Goal: Entertainment & Leisure: Consume media (video, audio)

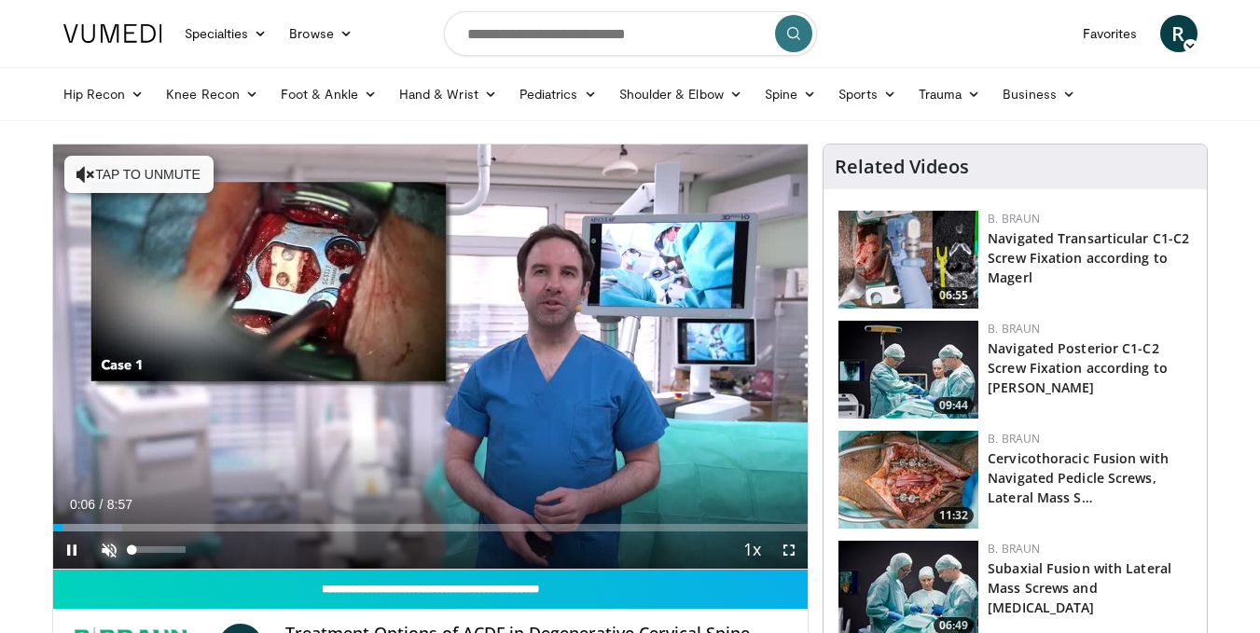
click at [110, 549] on span "Video Player" at bounding box center [108, 550] width 37 height 37
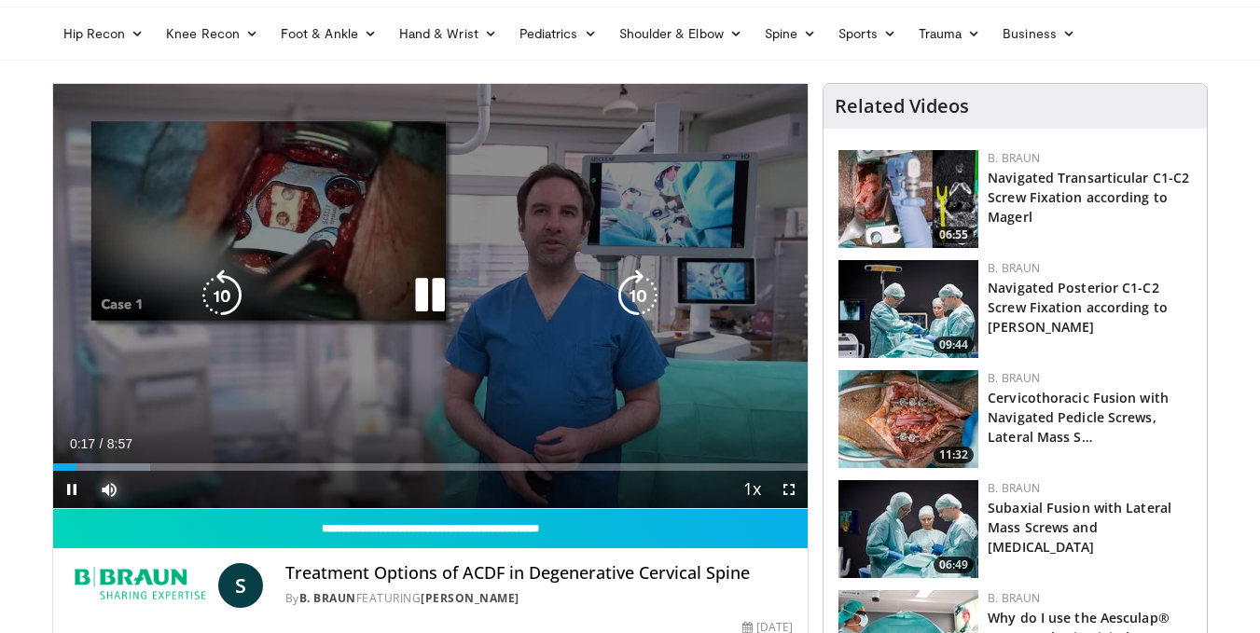
scroll to position [93, 0]
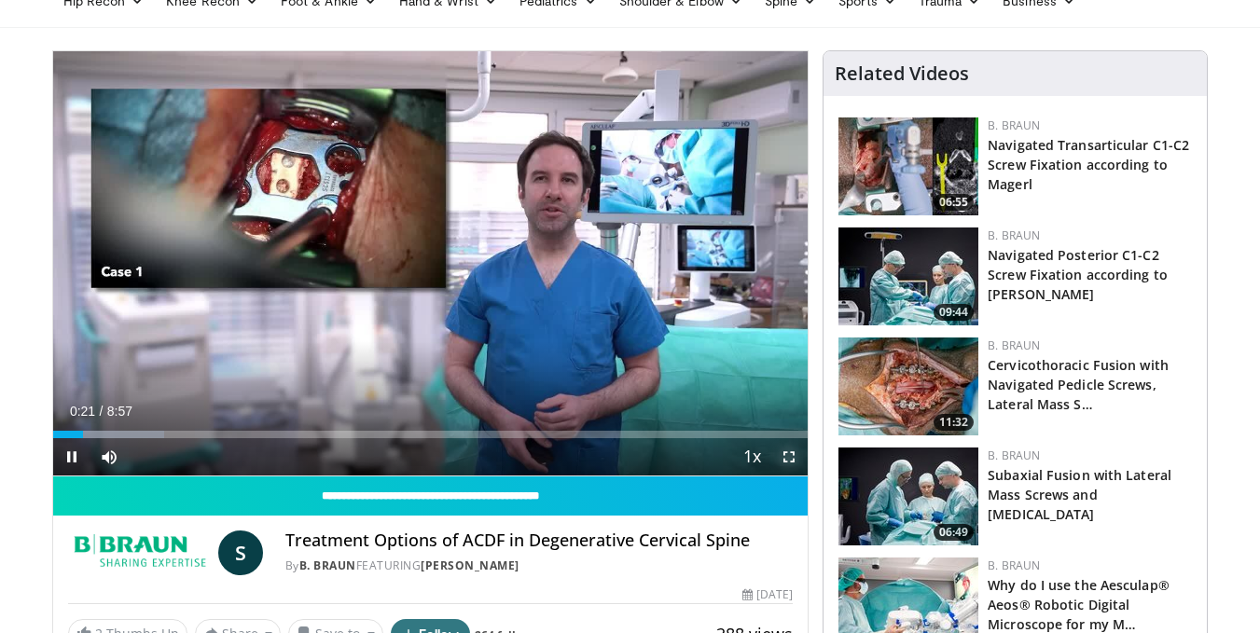
click at [787, 453] on span "Video Player" at bounding box center [789, 456] width 37 height 37
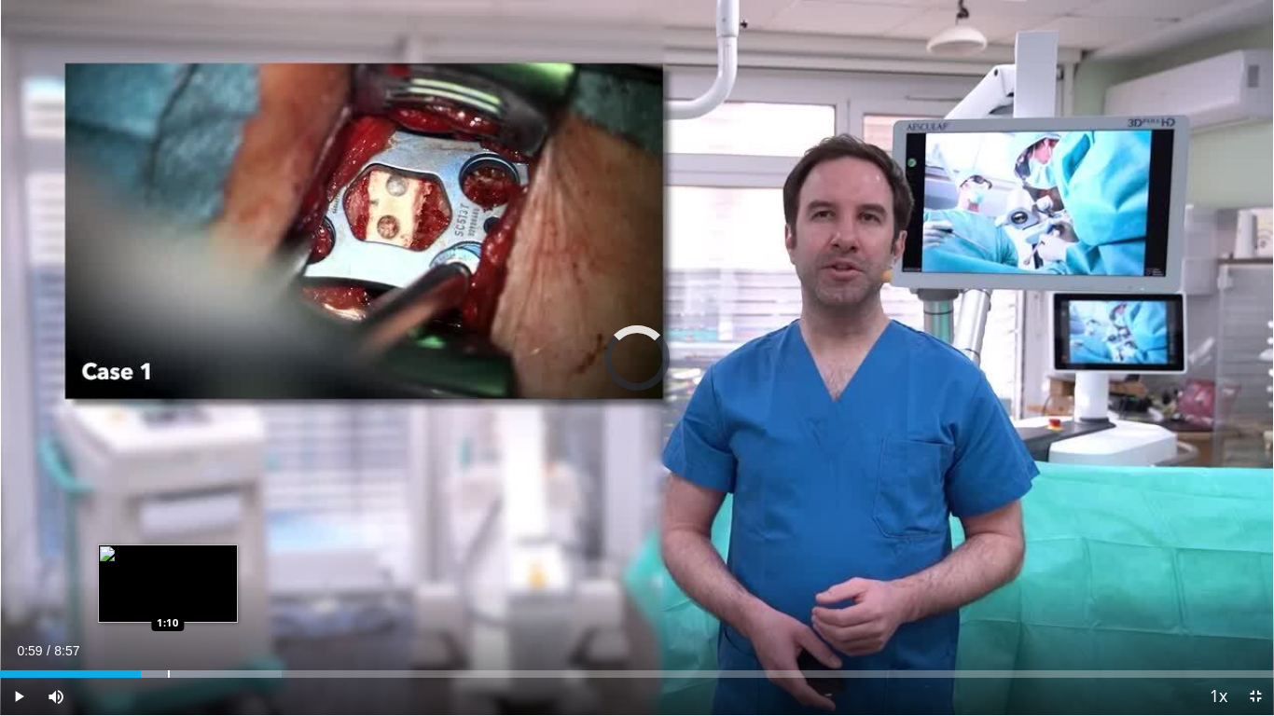
click at [168, 632] on div "Loaded : 22.12% 1:10 1:10" at bounding box center [637, 669] width 1274 height 18
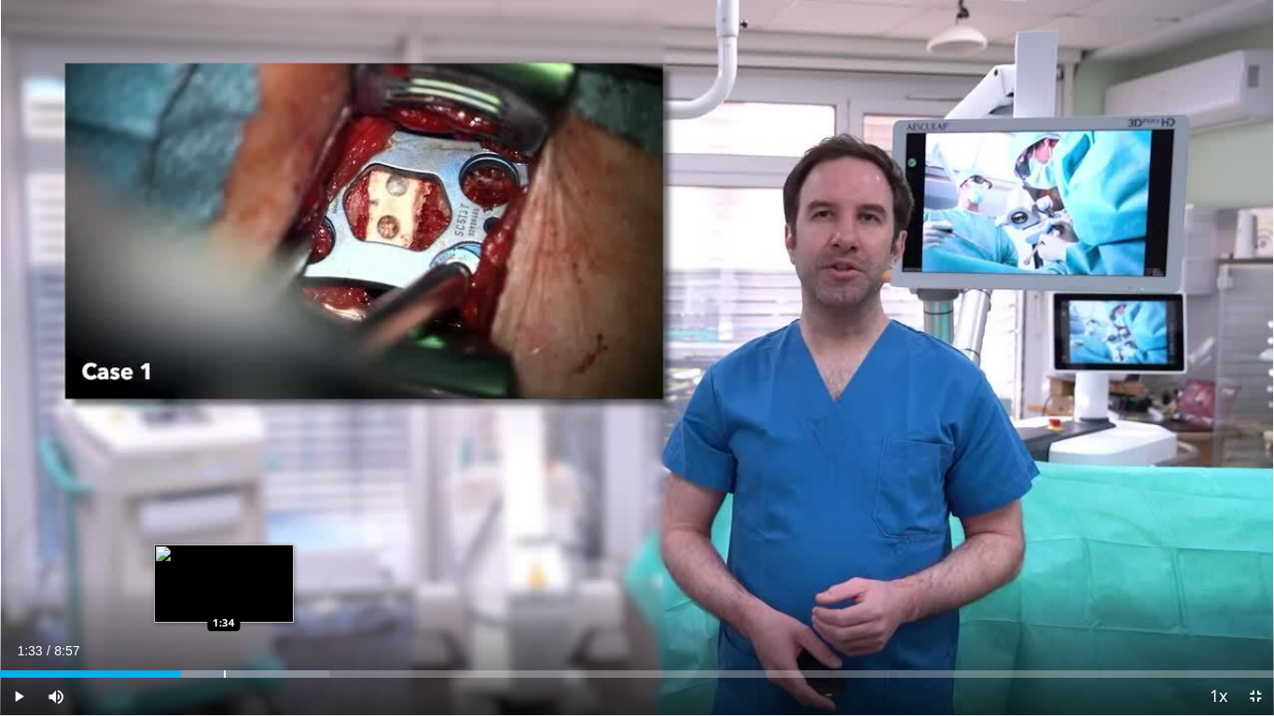
click at [222, 632] on div "Progress Bar" at bounding box center [216, 674] width 225 height 7
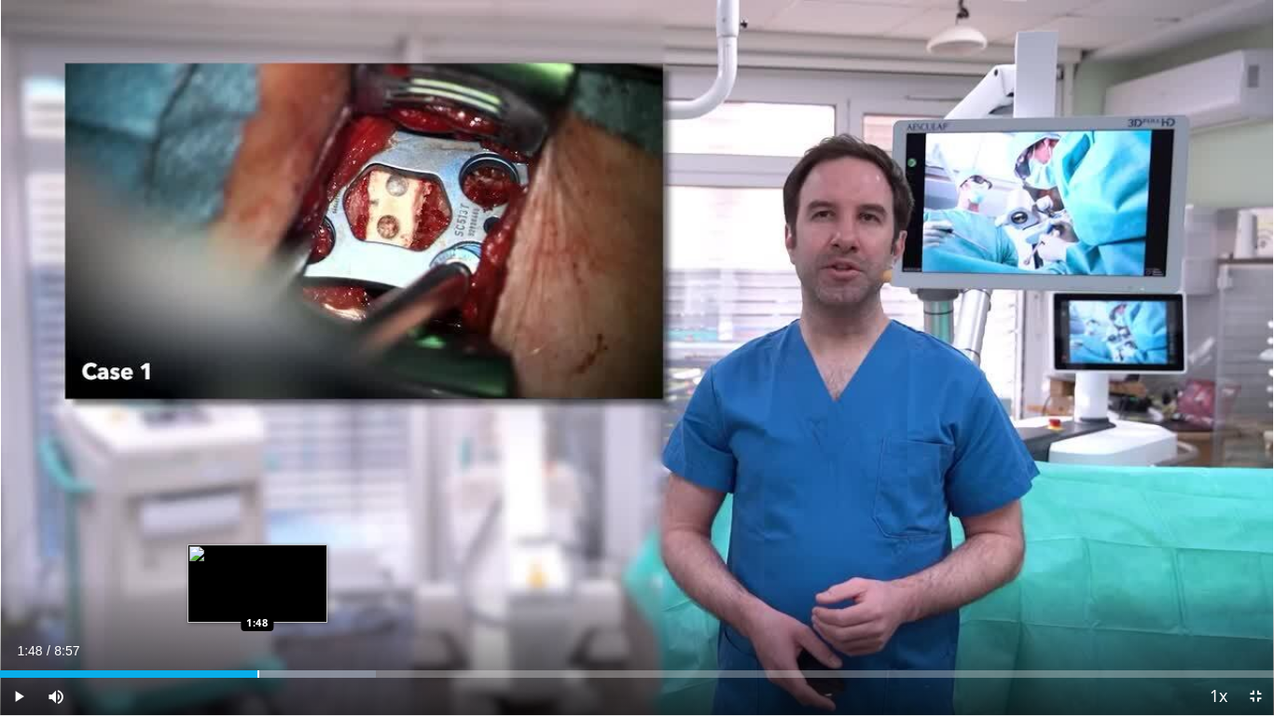
click at [257, 632] on div "Progress Bar" at bounding box center [258, 674] width 2 height 7
click at [283, 632] on video-js "**********" at bounding box center [637, 358] width 1274 height 716
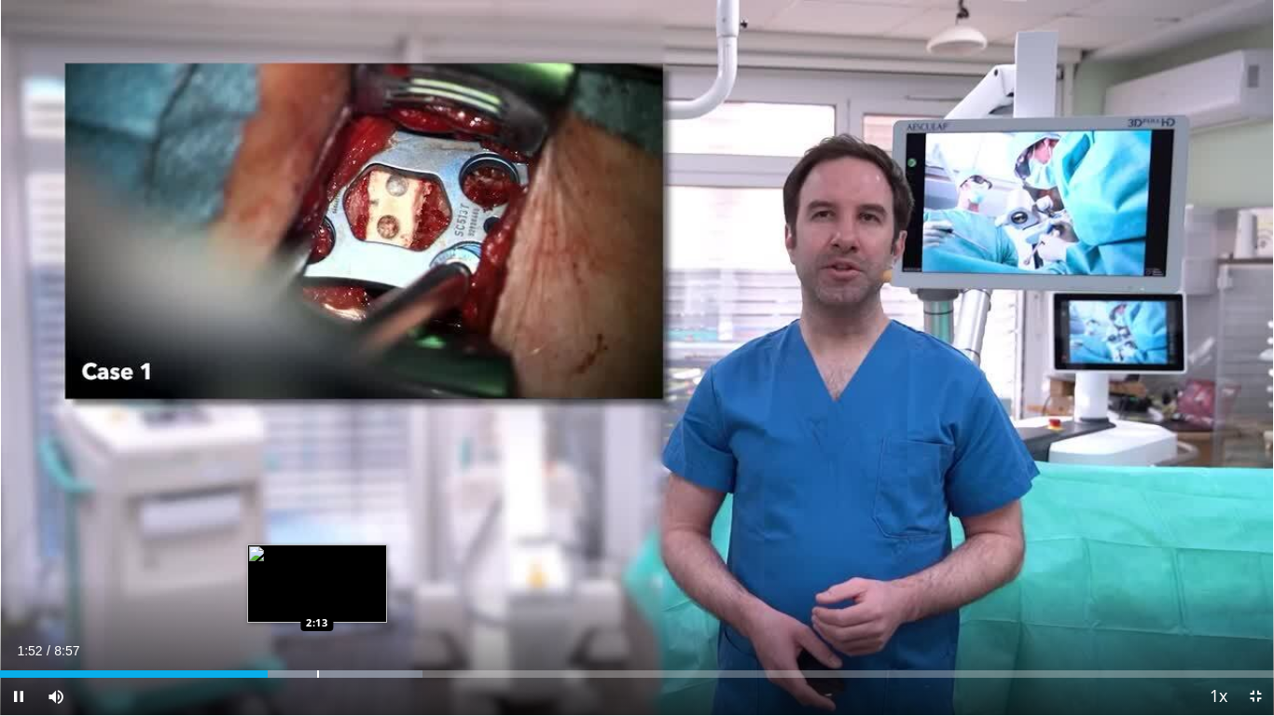
click at [314, 632] on div "Loaded : 33.18% 1:53 2:13" at bounding box center [637, 669] width 1274 height 18
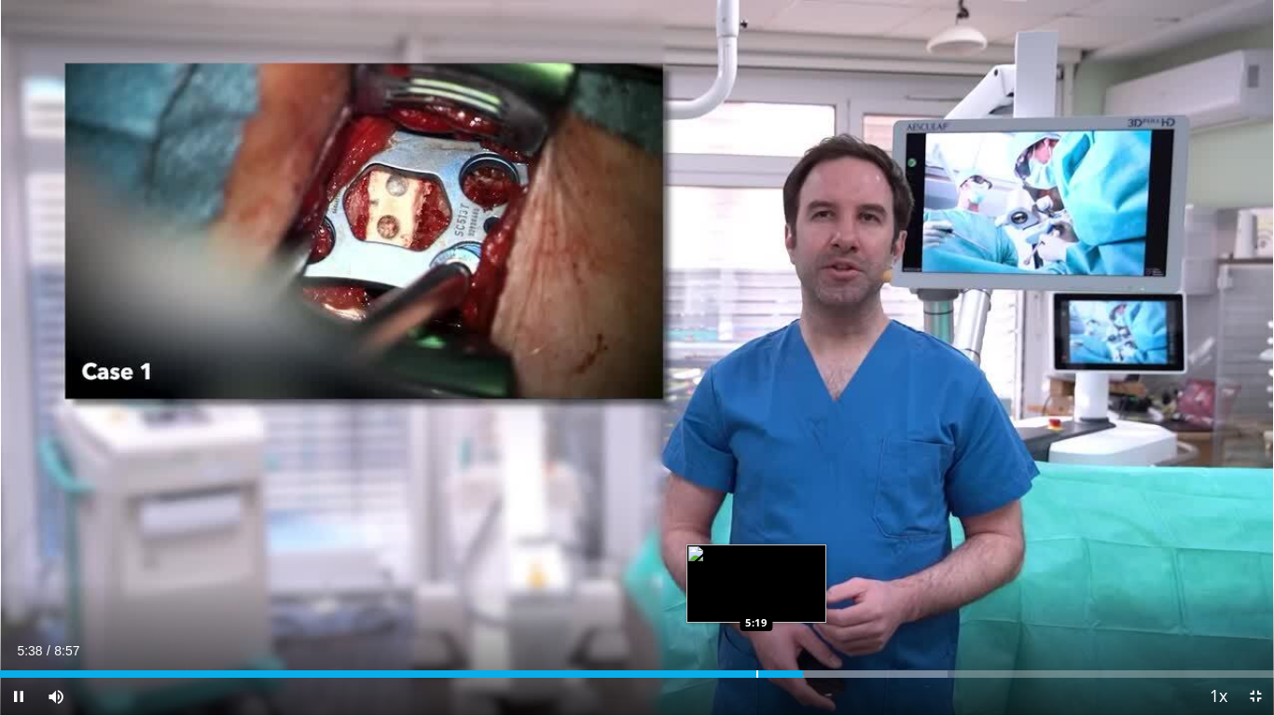
click at [757, 632] on div "Progress Bar" at bounding box center [758, 674] width 2 height 7
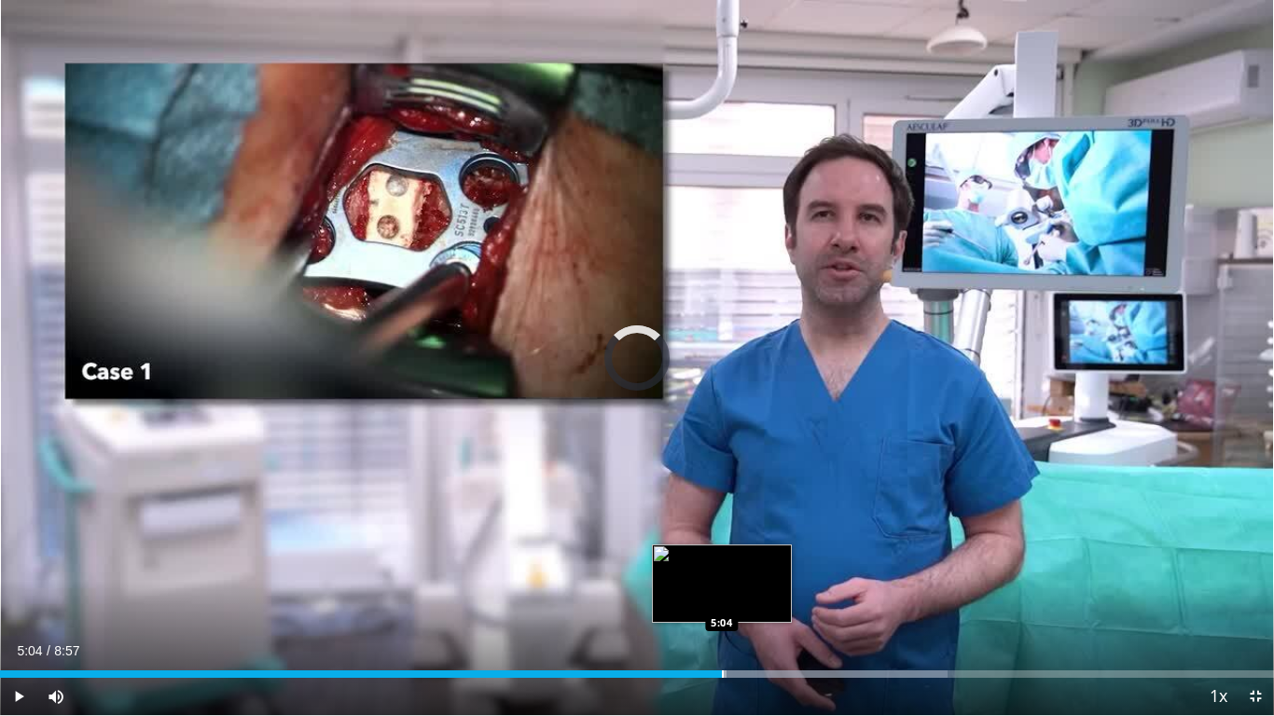
click at [722, 632] on div "Progress Bar" at bounding box center [723, 674] width 2 height 7
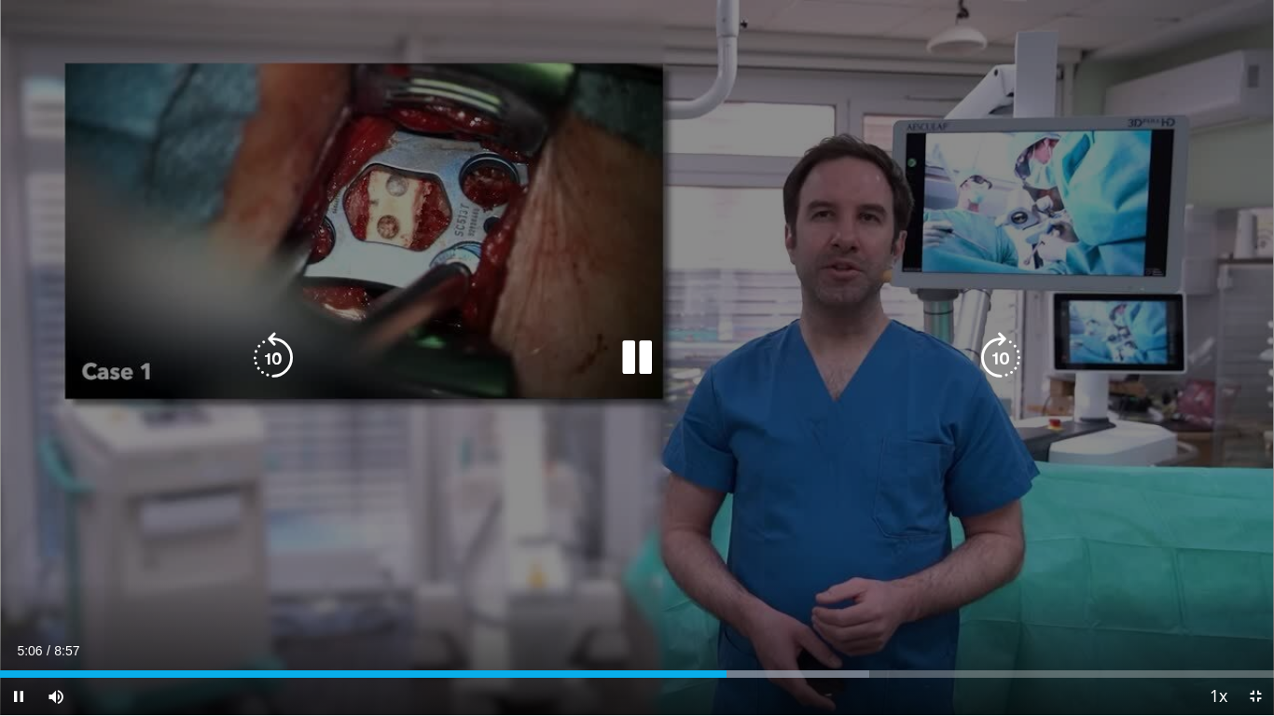
click at [633, 362] on icon "Video Player" at bounding box center [637, 358] width 52 height 52
click at [590, 562] on div "10 seconds Tap to unmute" at bounding box center [637, 357] width 1274 height 715
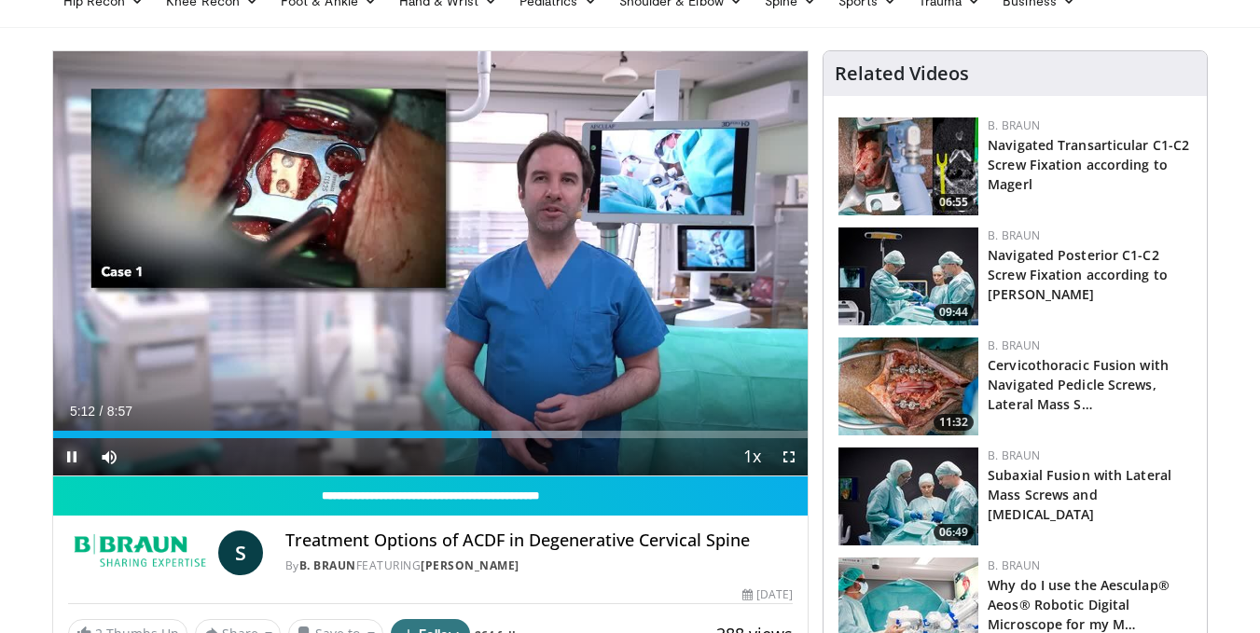
click at [69, 455] on span "Video Player" at bounding box center [71, 456] width 37 height 37
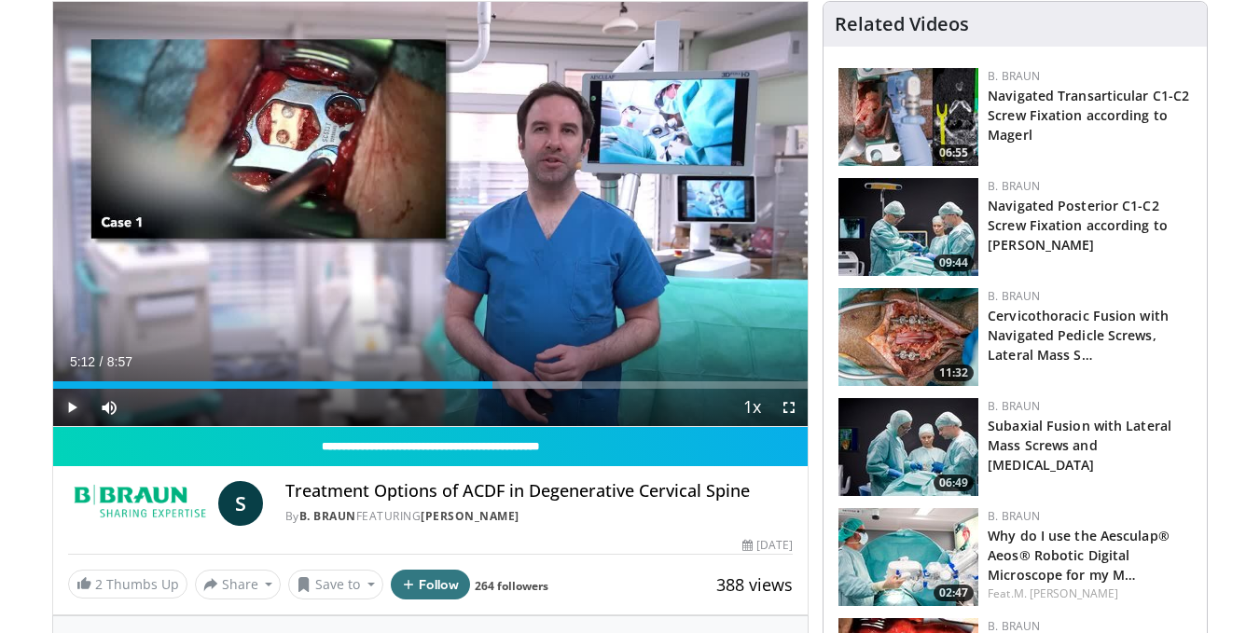
scroll to position [187, 0]
